Goal: Transaction & Acquisition: Purchase product/service

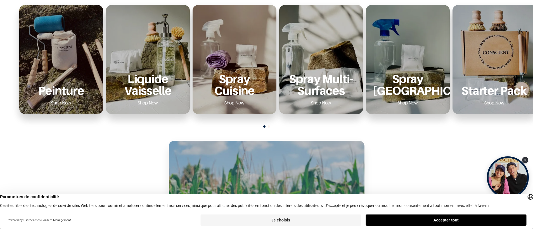
scroll to position [223, 0]
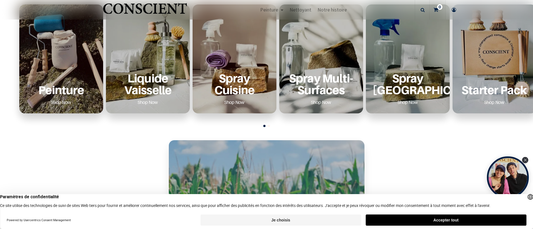
click at [49, 82] on div "Peinture Shop Now" at bounding box center [61, 89] width 70 height 34
click at [62, 89] on p "Peinture" at bounding box center [61, 89] width 70 height 11
click at [62, 88] on p "Peinture" at bounding box center [61, 89] width 70 height 11
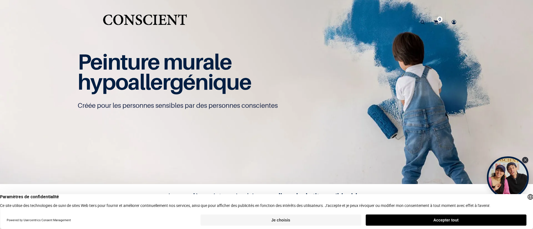
scroll to position [0, 0]
click at [450, 219] on button "Accepter tout" at bounding box center [446, 220] width 161 height 11
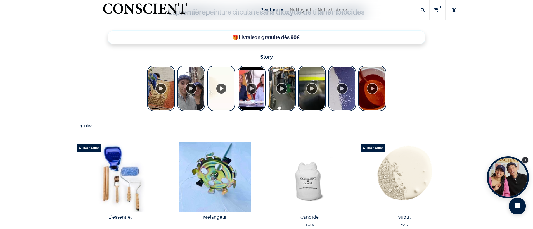
scroll to position [185, 0]
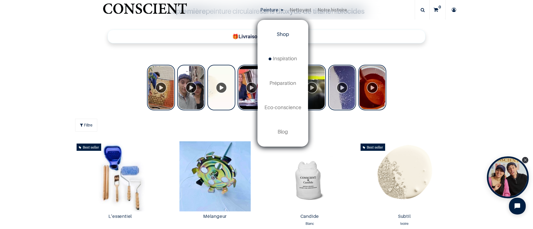
click at [271, 9] on span "Peinture" at bounding box center [269, 9] width 18 height 6
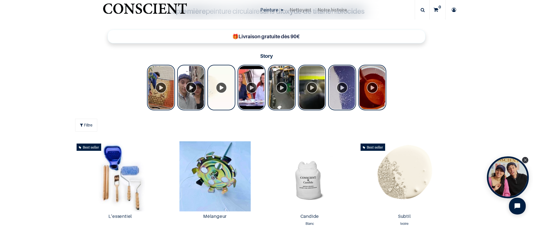
click at [271, 9] on span "Peinture" at bounding box center [269, 9] width 18 height 6
click at [372, 87] on div "Tolstoy Stories" at bounding box center [373, 88] width 28 height 46
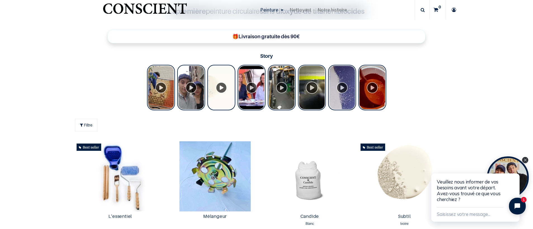
click at [313, 86] on div "Tolstoy Stories" at bounding box center [312, 88] width 28 height 46
click at [310, 87] on div "Tolstoy Stories" at bounding box center [312, 88] width 28 height 46
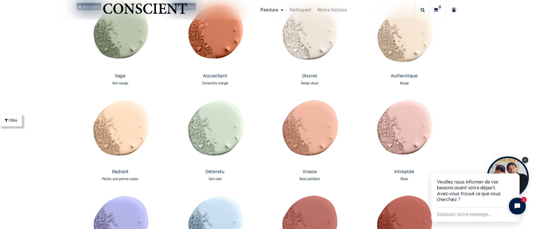
scroll to position [530, 0]
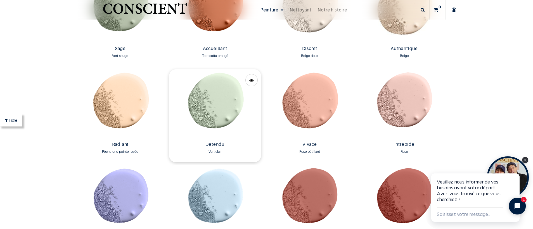
click at [204, 105] on img at bounding box center [215, 104] width 92 height 70
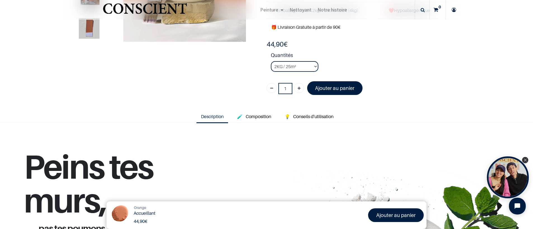
scroll to position [110, 0]
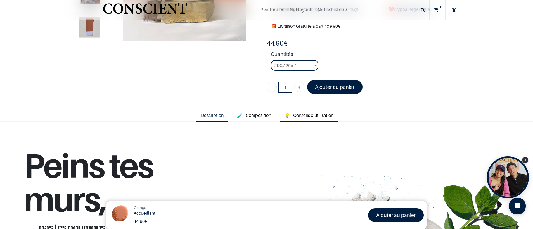
click at [322, 116] on span "Conseils d'utilisation" at bounding box center [313, 116] width 40 height 6
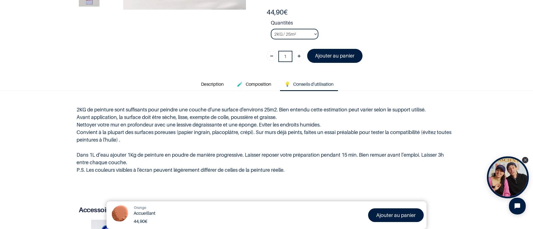
scroll to position [0, 0]
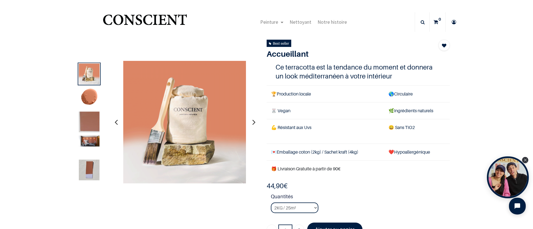
click at [254, 121] on icon "button" at bounding box center [254, 122] width 3 height 15
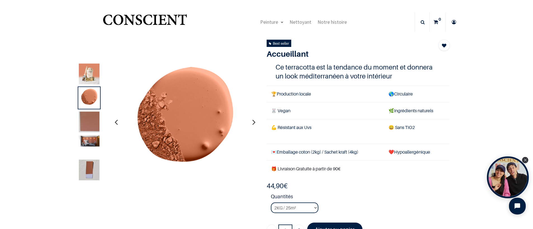
click at [254, 121] on icon "button" at bounding box center [254, 122] width 3 height 15
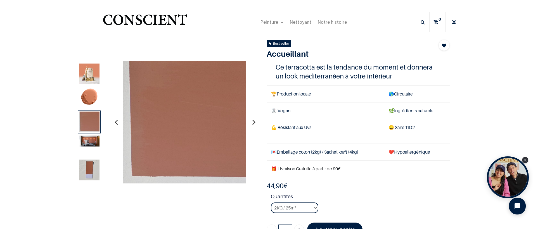
drag, startPoint x: 253, startPoint y: 120, endPoint x: 261, endPoint y: 121, distance: 7.3
click at [254, 120] on icon "button" at bounding box center [254, 122] width 3 height 15
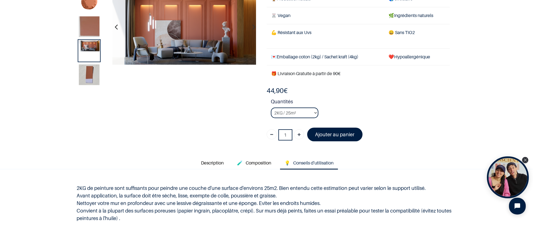
scroll to position [63, 0]
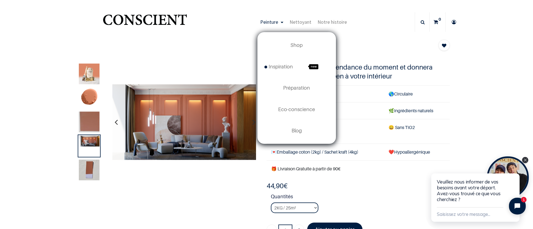
click at [272, 20] on span "Peinture" at bounding box center [269, 22] width 18 height 6
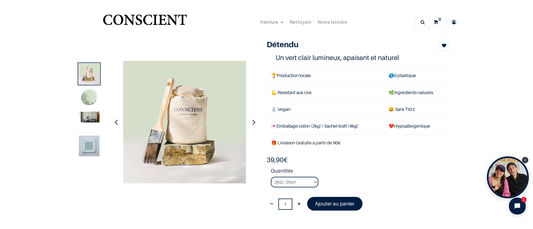
click at [253, 122] on icon "button" at bounding box center [254, 122] width 3 height 15
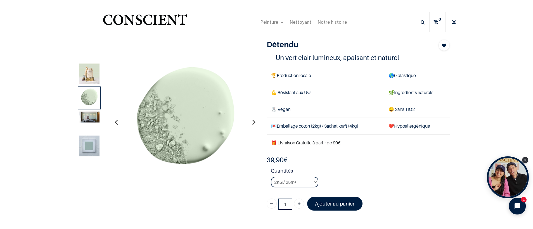
click at [253, 121] on icon "button" at bounding box center [254, 122] width 3 height 15
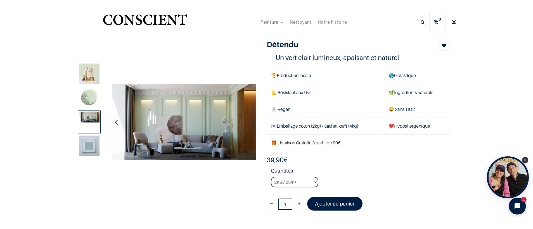
click at [116, 121] on icon "button" at bounding box center [116, 122] width 3 height 15
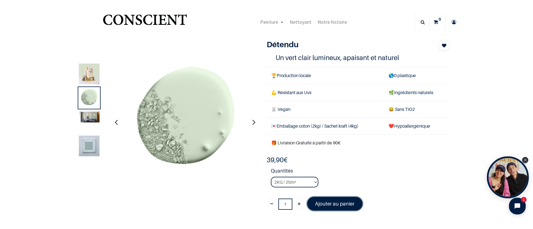
click at [328, 203] on font "Ajouter au panier" at bounding box center [334, 204] width 39 height 6
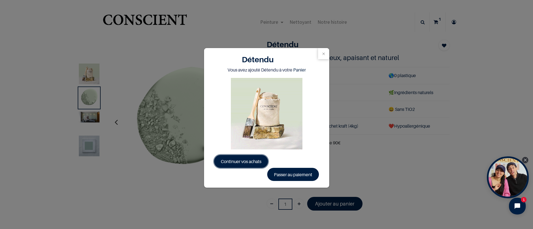
click at [257, 164] on span "Continuer vos achats" at bounding box center [241, 162] width 41 height 6
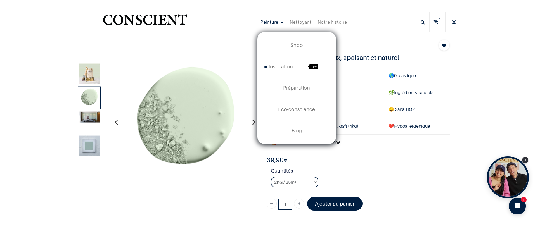
click at [269, 21] on span "Peinture" at bounding box center [269, 22] width 18 height 6
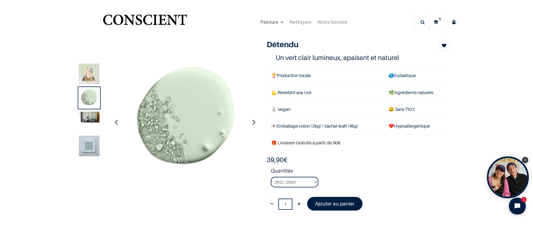
click at [269, 20] on span "Peinture" at bounding box center [269, 22] width 18 height 6
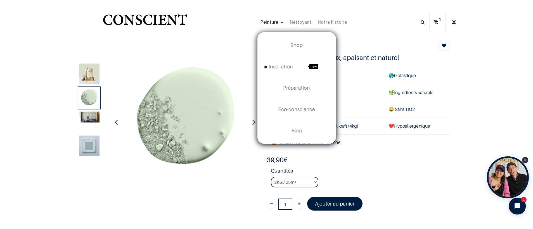
click at [269, 20] on span "Peinture" at bounding box center [269, 22] width 18 height 6
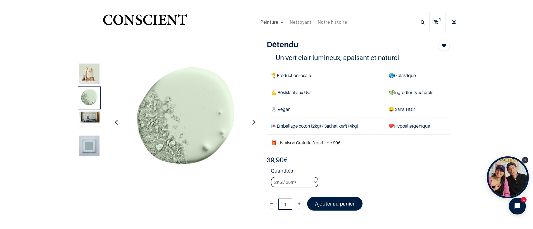
click at [268, 21] on span "Peinture" at bounding box center [269, 22] width 18 height 6
click at [268, 20] on span "Peinture" at bounding box center [269, 21] width 18 height 6
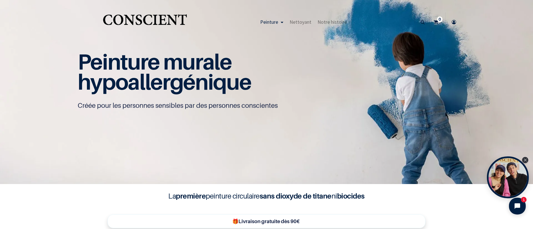
scroll to position [0, 0]
click at [272, 21] on span "Peinture" at bounding box center [269, 21] width 18 height 6
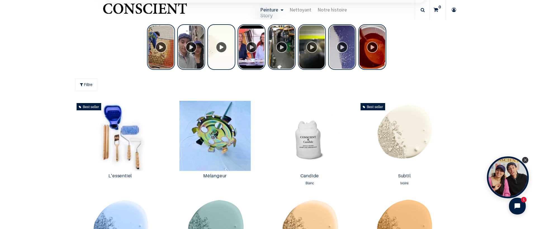
scroll to position [237, 0]
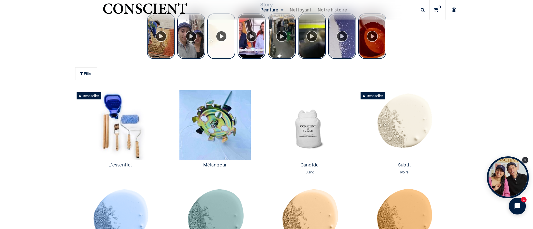
click at [222, 36] on div "Tolstoy Stories" at bounding box center [222, 36] width 28 height 46
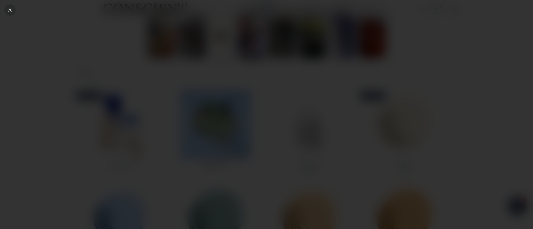
click at [11, 9] on icon "Close" at bounding box center [10, 10] width 5 height 5
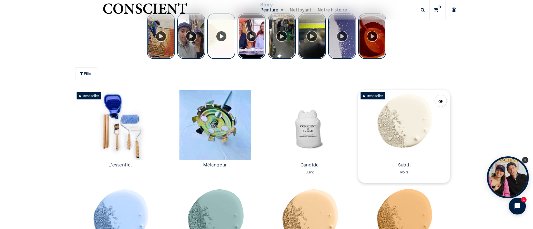
click at [409, 125] on img at bounding box center [405, 125] width 92 height 70
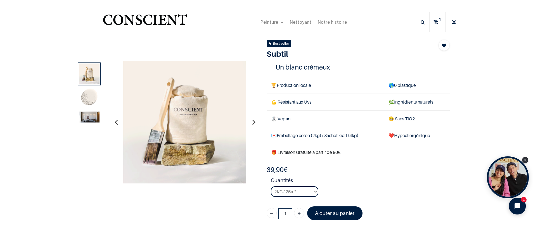
click at [252, 121] on button "button" at bounding box center [254, 122] width 9 height 21
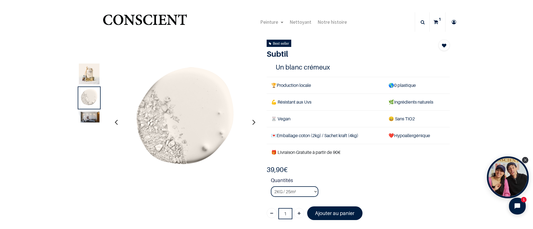
click at [253, 121] on icon "button" at bounding box center [254, 122] width 3 height 15
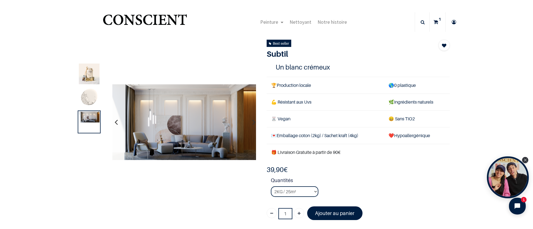
click at [116, 121] on icon "button" at bounding box center [116, 122] width 3 height 15
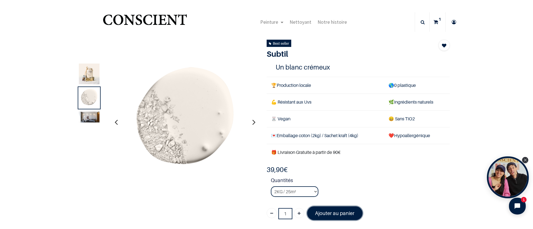
click at [329, 213] on font "Ajouter au panier" at bounding box center [334, 214] width 39 height 6
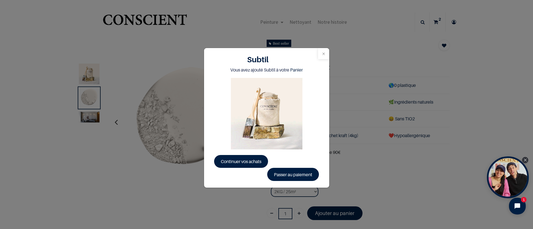
click at [324, 53] on button "Close" at bounding box center [323, 53] width 11 height 11
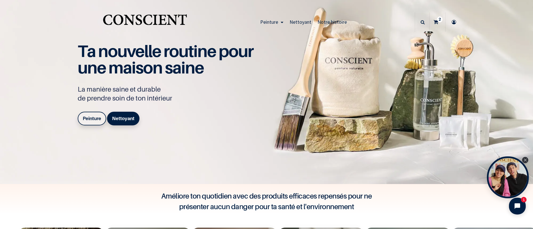
click at [439, 19] on sup "2" at bounding box center [439, 20] width 5 height 6
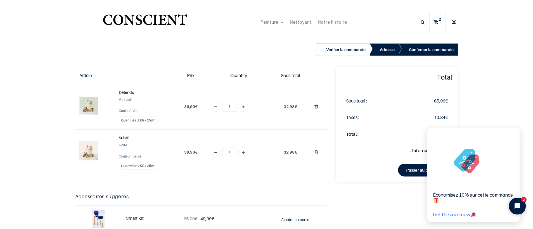
click at [87, 150] on img at bounding box center [89, 151] width 18 height 18
click at [87, 149] on img at bounding box center [89, 151] width 18 height 18
click at [86, 150] on img at bounding box center [89, 151] width 18 height 18
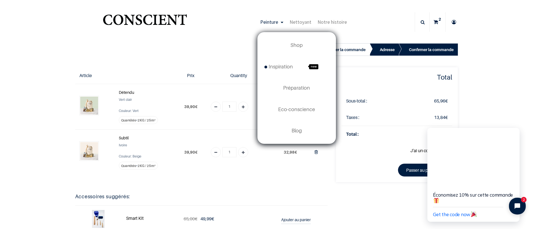
click at [275, 21] on span "Peinture" at bounding box center [269, 22] width 18 height 6
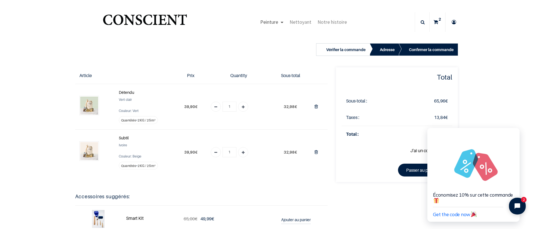
click at [275, 21] on span "Peinture" at bounding box center [269, 22] width 18 height 6
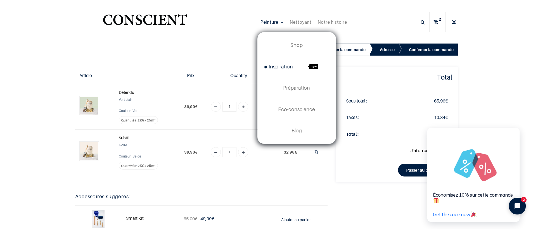
click at [287, 66] on span "Inspiration" at bounding box center [279, 67] width 29 height 6
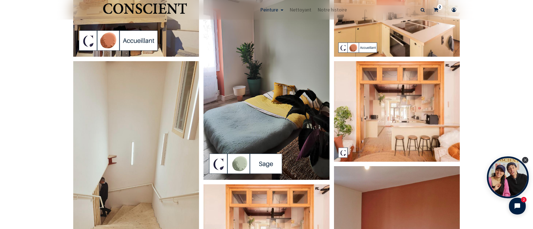
scroll to position [262, 0]
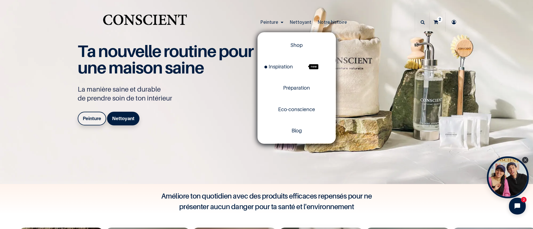
click at [268, 22] on span "Peinture" at bounding box center [269, 22] width 18 height 6
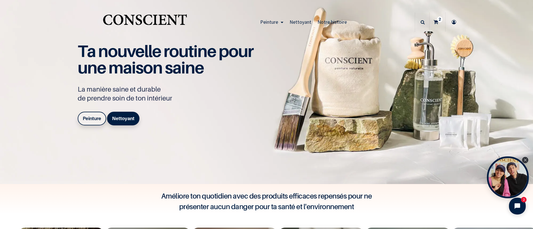
click at [267, 21] on span "Peinture" at bounding box center [269, 22] width 18 height 6
click at [89, 117] on b "Peinture" at bounding box center [92, 119] width 18 height 6
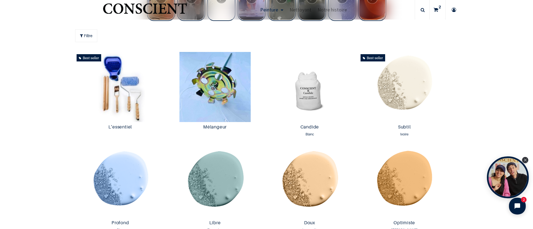
scroll to position [277, 0]
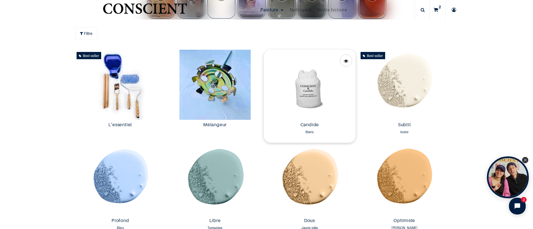
click at [307, 96] on img at bounding box center [310, 85] width 92 height 70
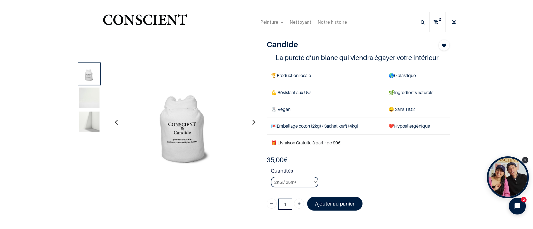
click at [253, 121] on icon "button" at bounding box center [254, 122] width 3 height 15
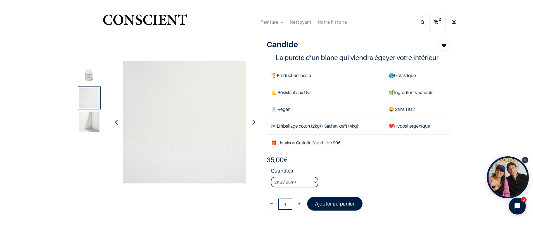
click at [253, 121] on icon "button" at bounding box center [254, 122] width 3 height 15
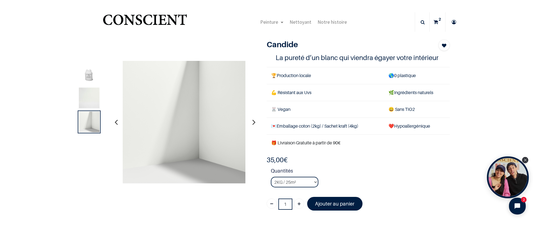
click at [253, 121] on icon "button" at bounding box center [254, 122] width 3 height 15
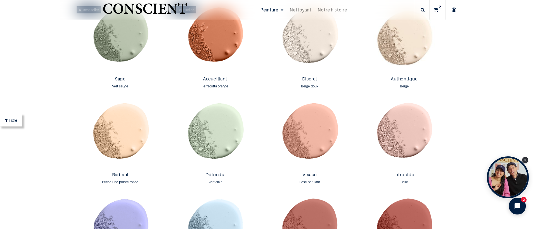
scroll to position [501, 0]
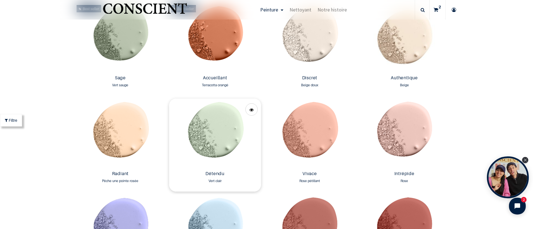
click at [218, 126] on img at bounding box center [215, 134] width 92 height 70
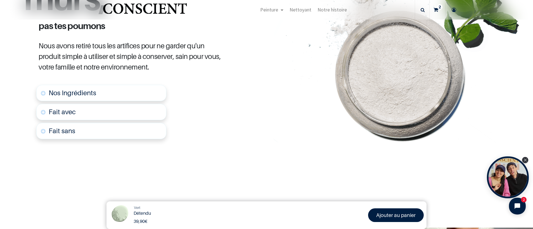
scroll to position [287, 0]
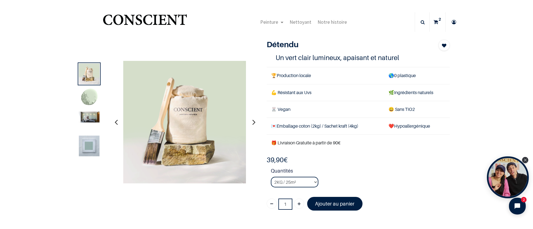
scroll to position [1, 0]
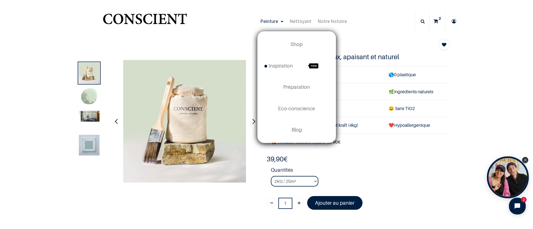
click at [273, 20] on span "Peinture" at bounding box center [269, 21] width 18 height 6
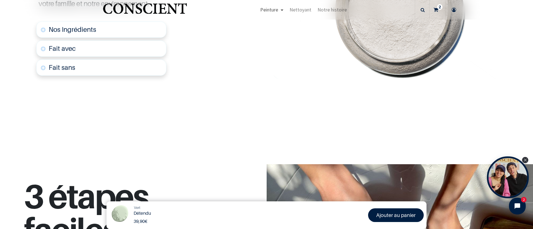
scroll to position [350, 0]
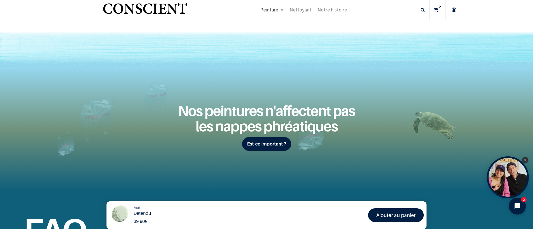
scroll to position [212, 0]
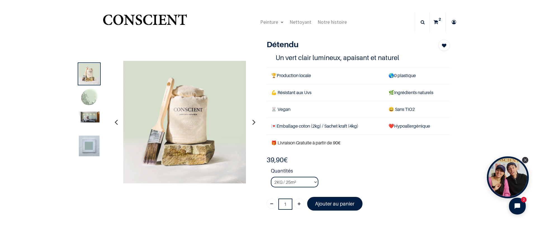
click at [435, 19] on icon at bounding box center [436, 22] width 5 height 20
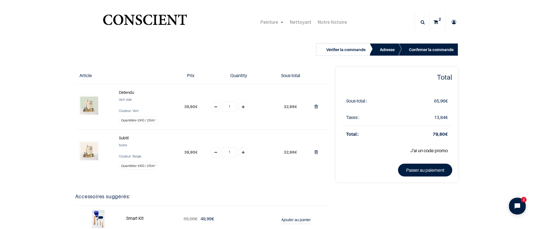
click at [89, 103] on img at bounding box center [89, 106] width 18 height 18
click at [89, 104] on img at bounding box center [89, 106] width 18 height 18
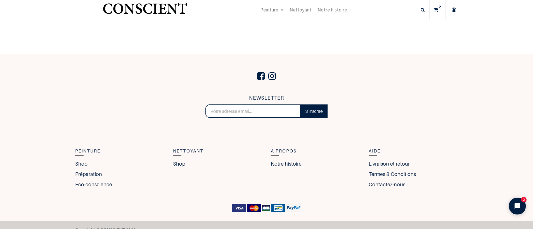
scroll to position [267, 0]
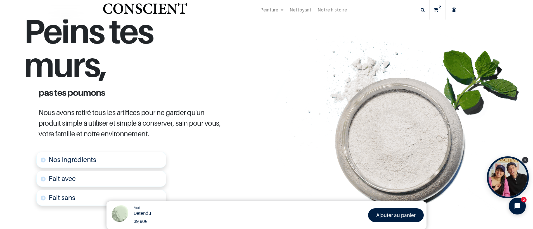
scroll to position [215, 0]
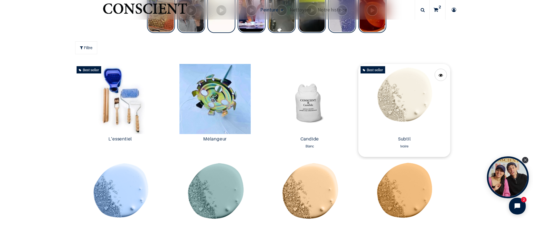
scroll to position [300, 0]
